Goal: Transaction & Acquisition: Download file/media

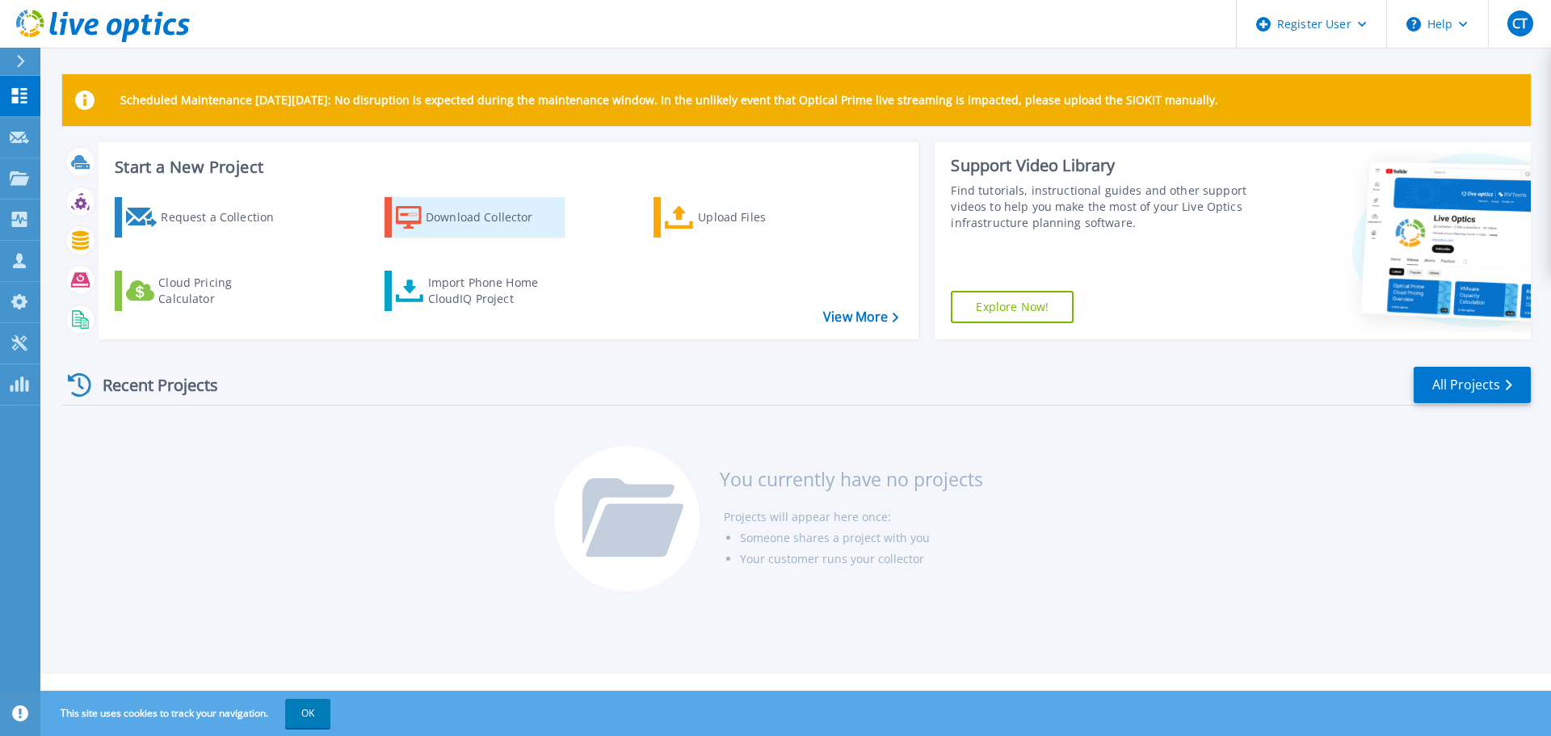
click at [510, 222] on div "Download Collector" at bounding box center [490, 217] width 129 height 32
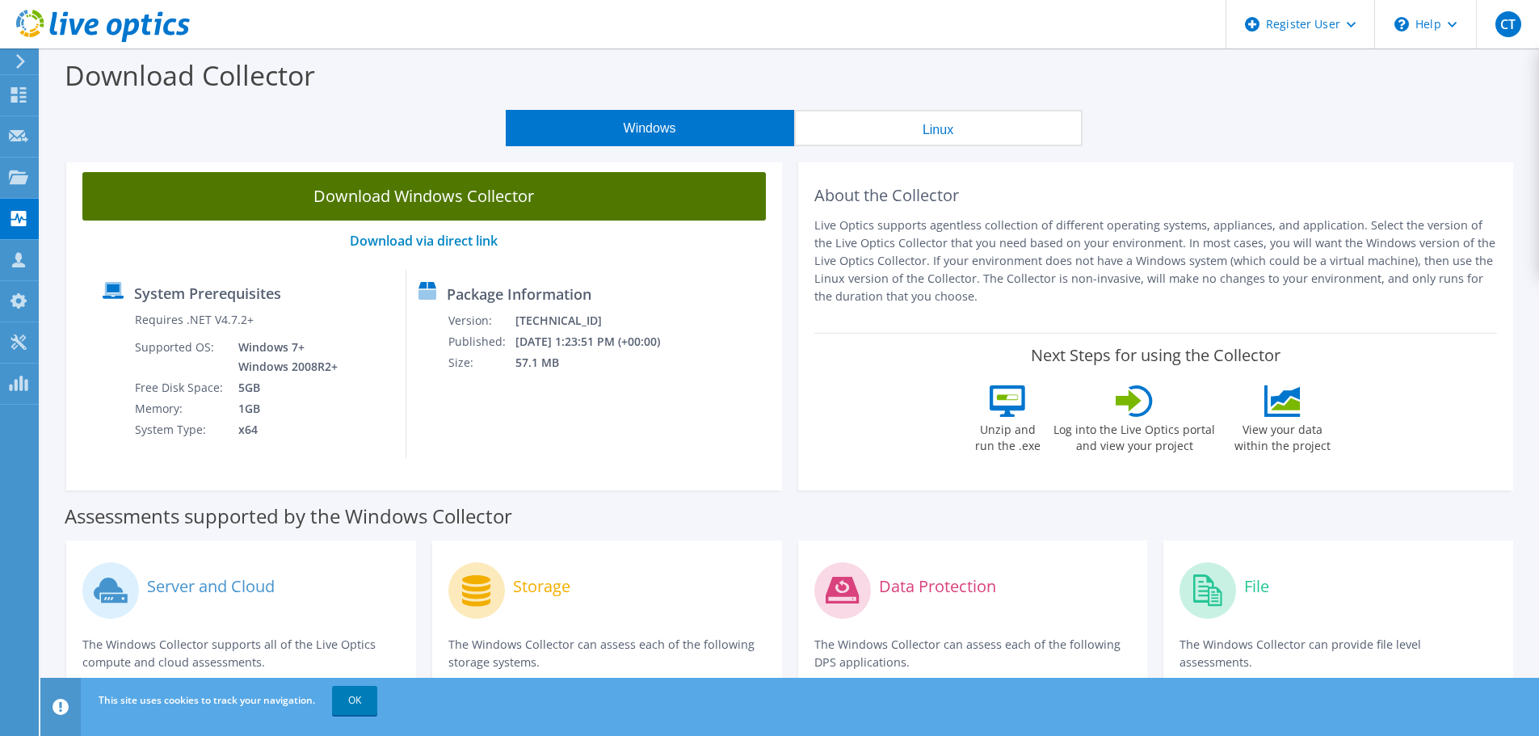
click at [536, 197] on link "Download Windows Collector" at bounding box center [424, 196] width 684 height 48
